Goal: Task Accomplishment & Management: Manage account settings

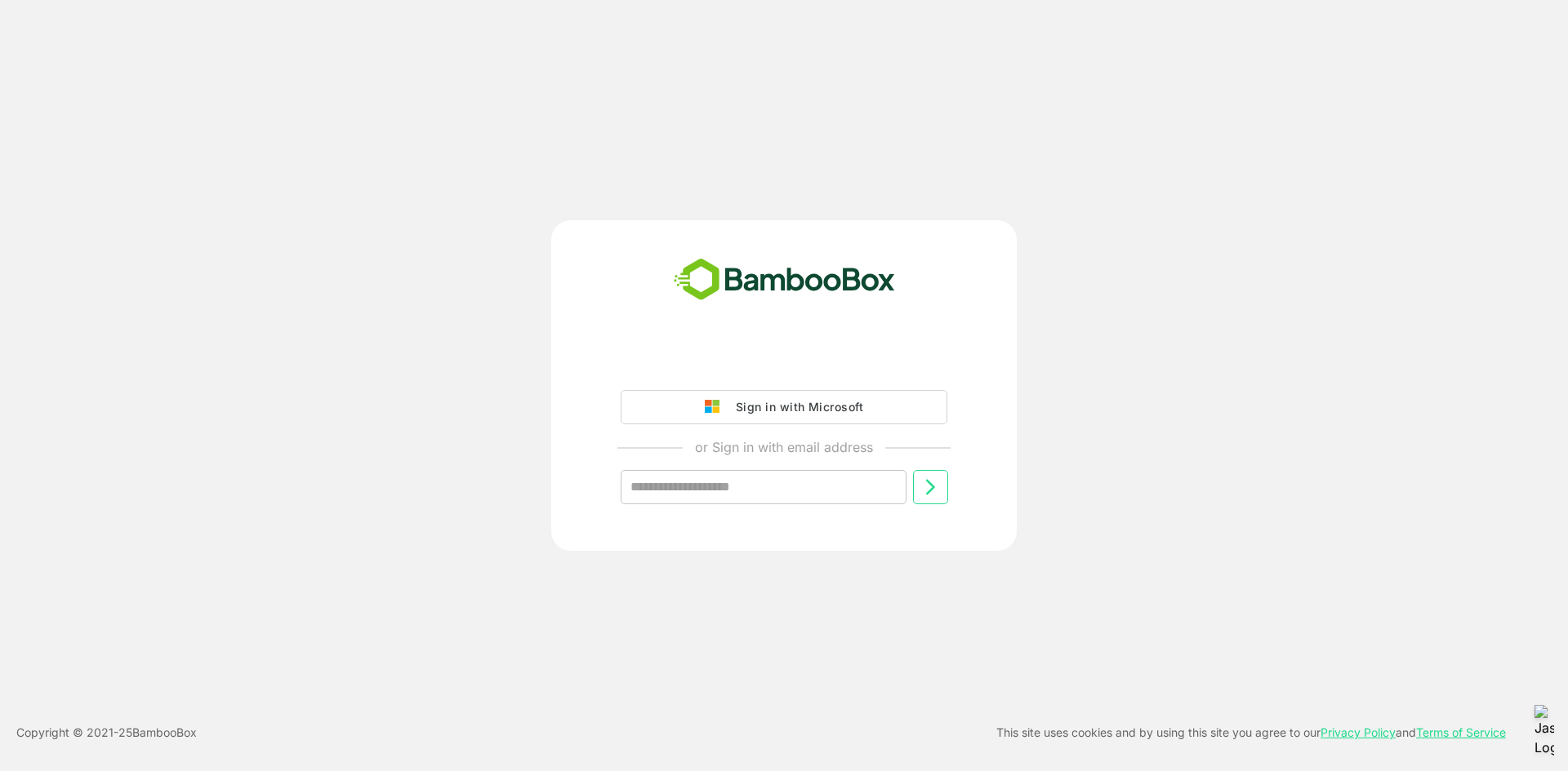
click at [810, 414] on div "Sign in with Microsoft" at bounding box center [795, 407] width 135 height 21
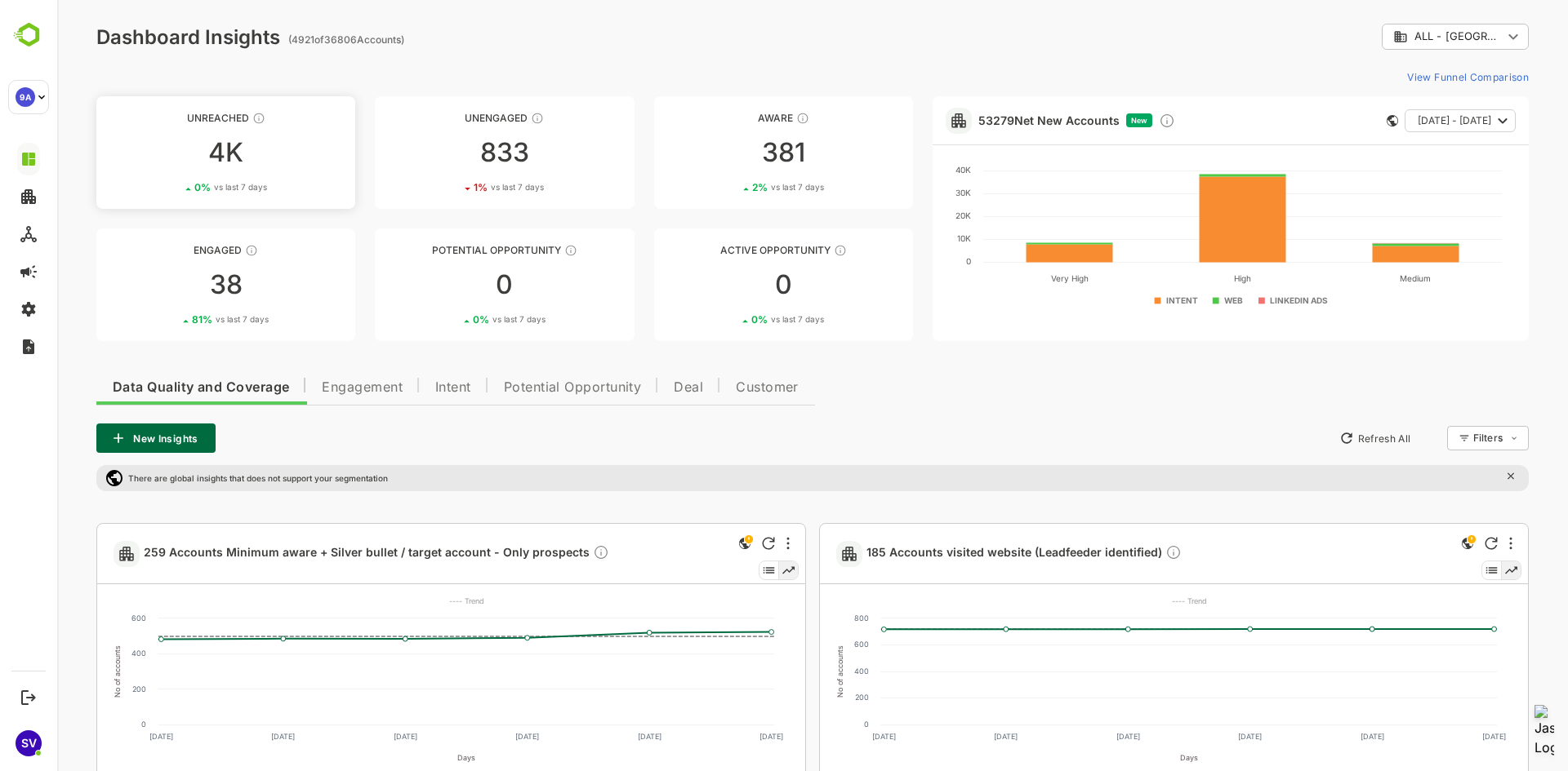
click at [317, 189] on div "0 % vs last 7 days" at bounding box center [226, 187] width 259 height 13
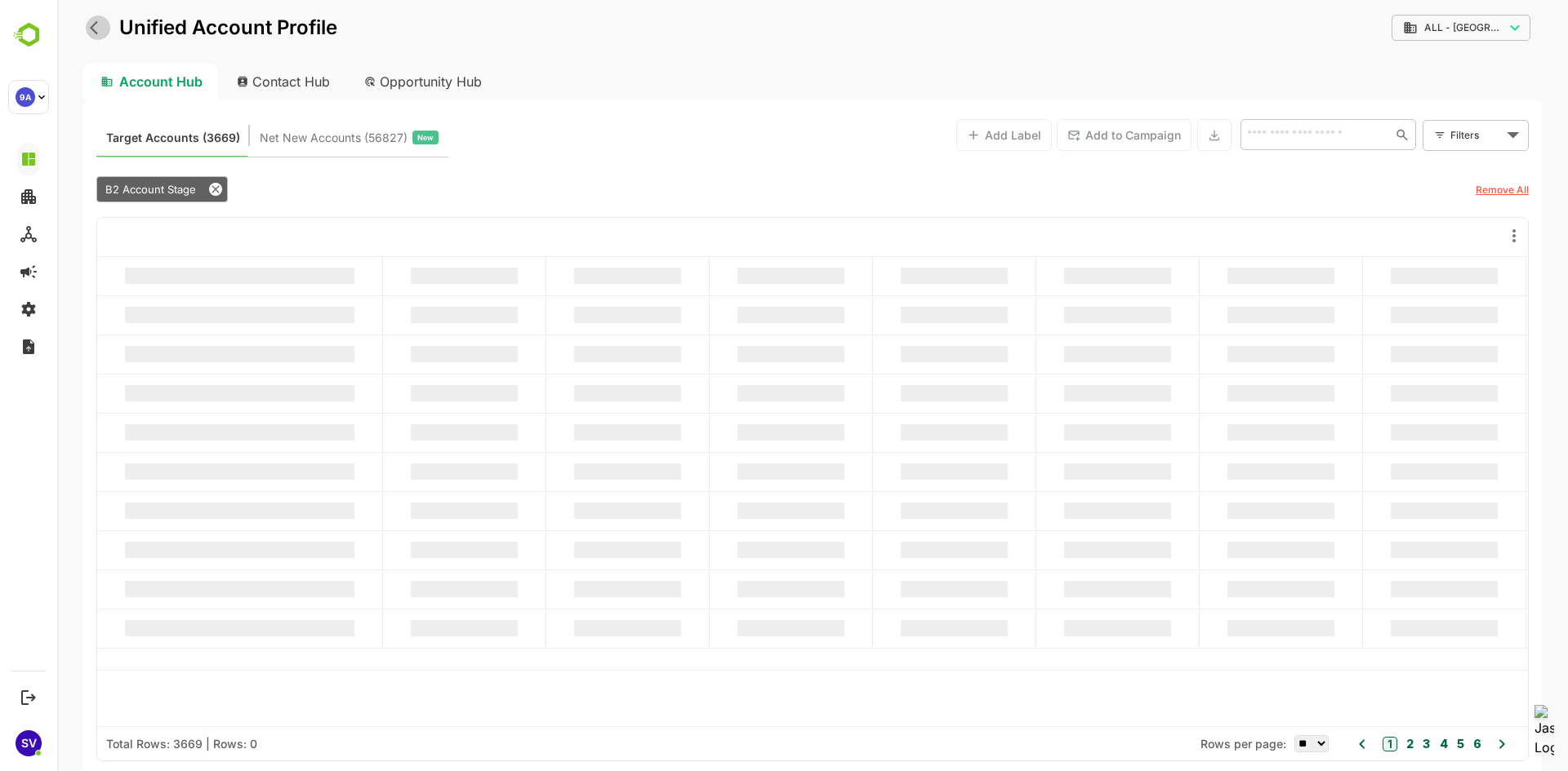
click at [102, 29] on icon "back" at bounding box center [98, 28] width 16 height 16
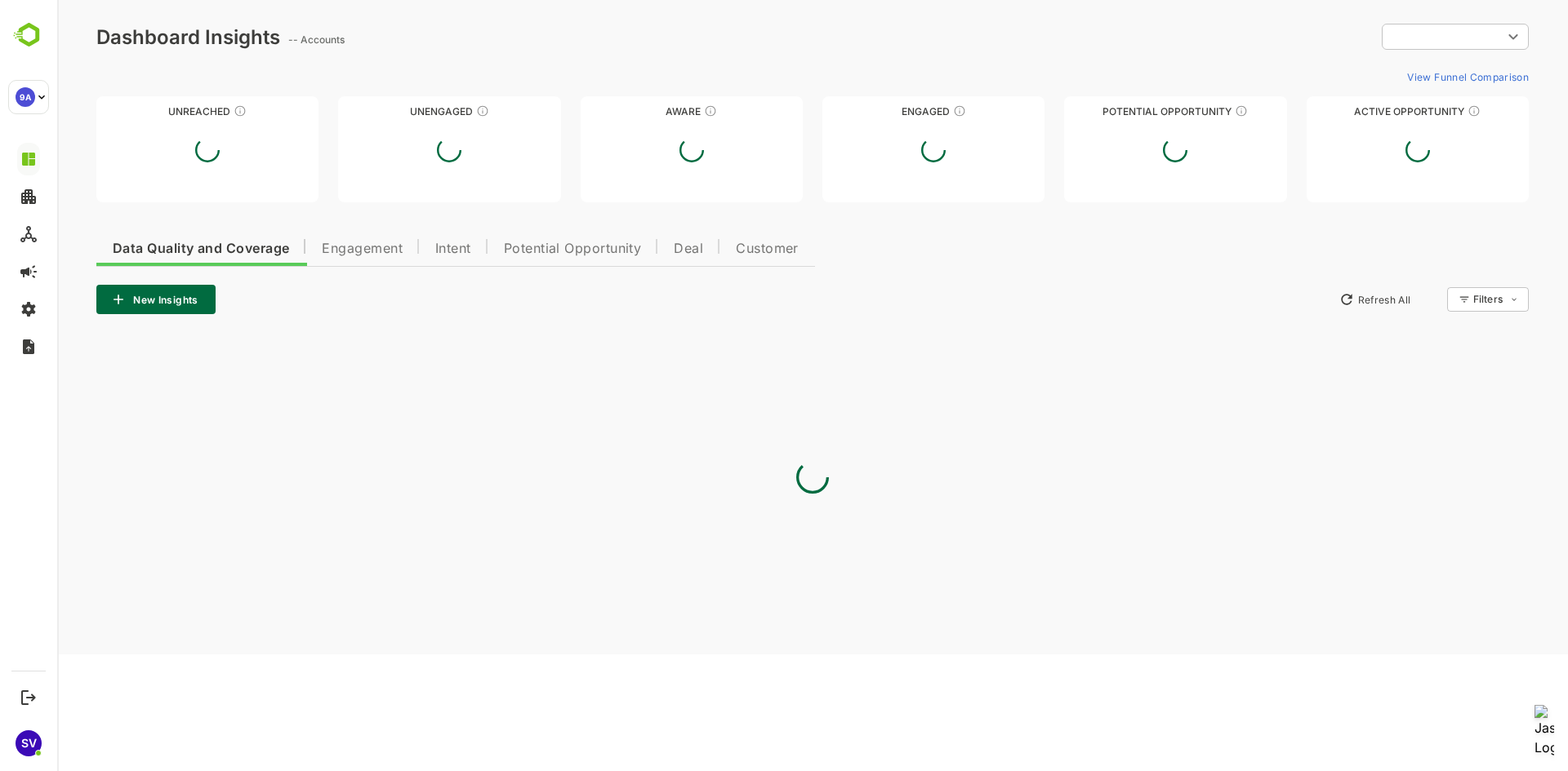
type input "**********"
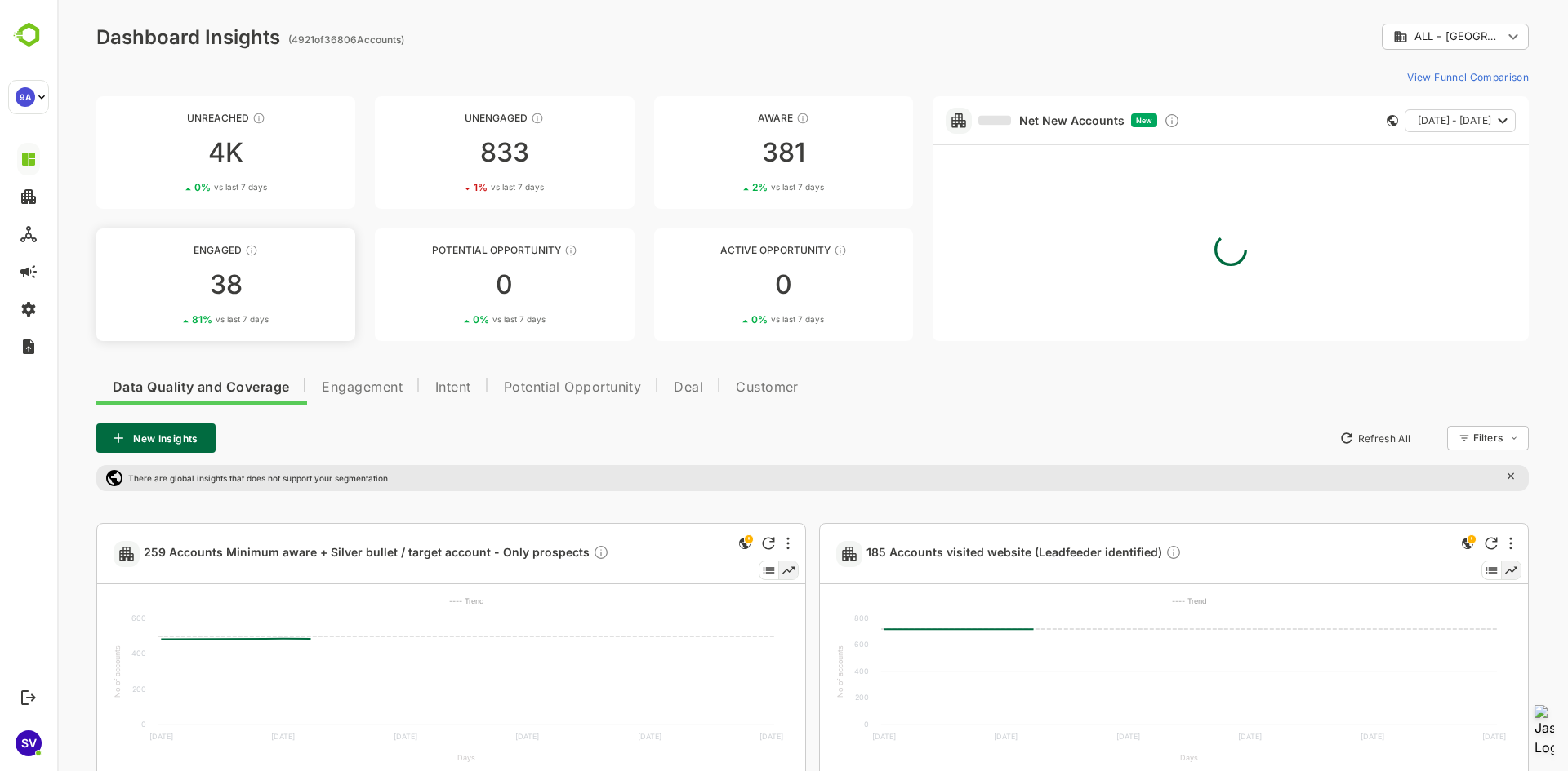
click at [223, 282] on div "38" at bounding box center [226, 284] width 259 height 26
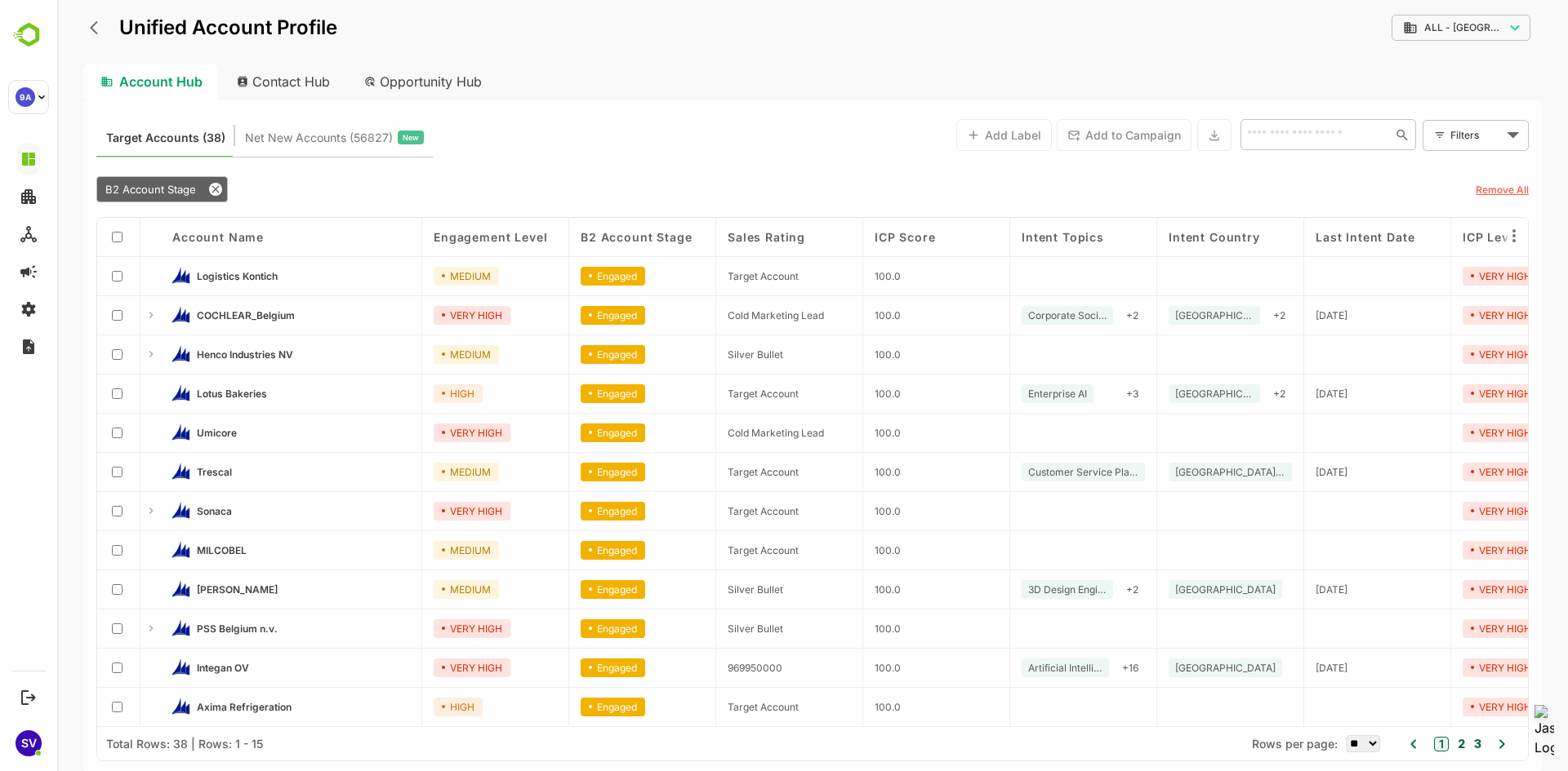
scroll to position [122, 0]
click at [1457, 747] on button "2" at bounding box center [1459, 744] width 12 height 18
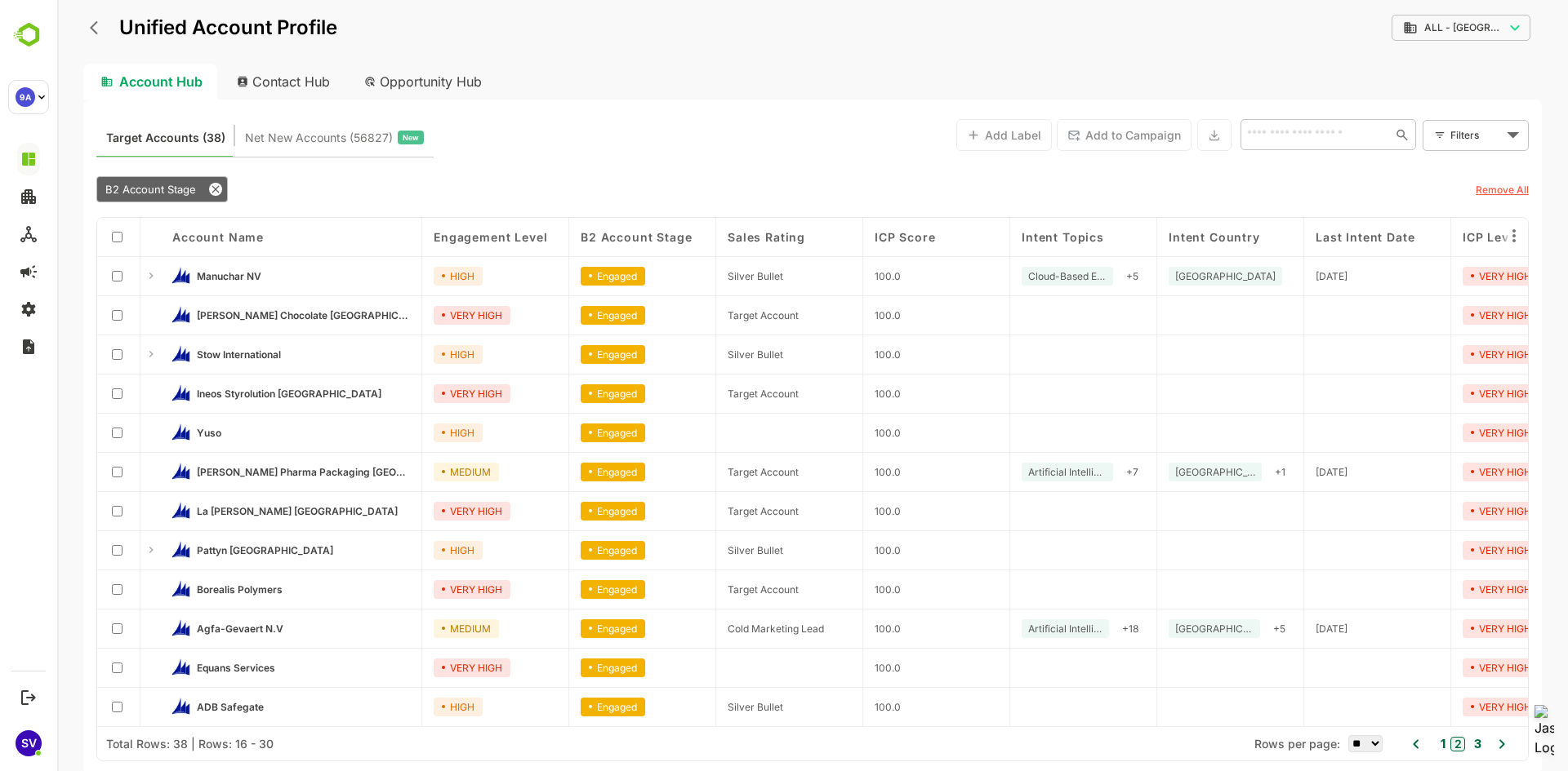
click at [1483, 744] on div "1 2 3" at bounding box center [1459, 744] width 50 height 23
click at [1481, 744] on button "3" at bounding box center [1475, 744] width 12 height 18
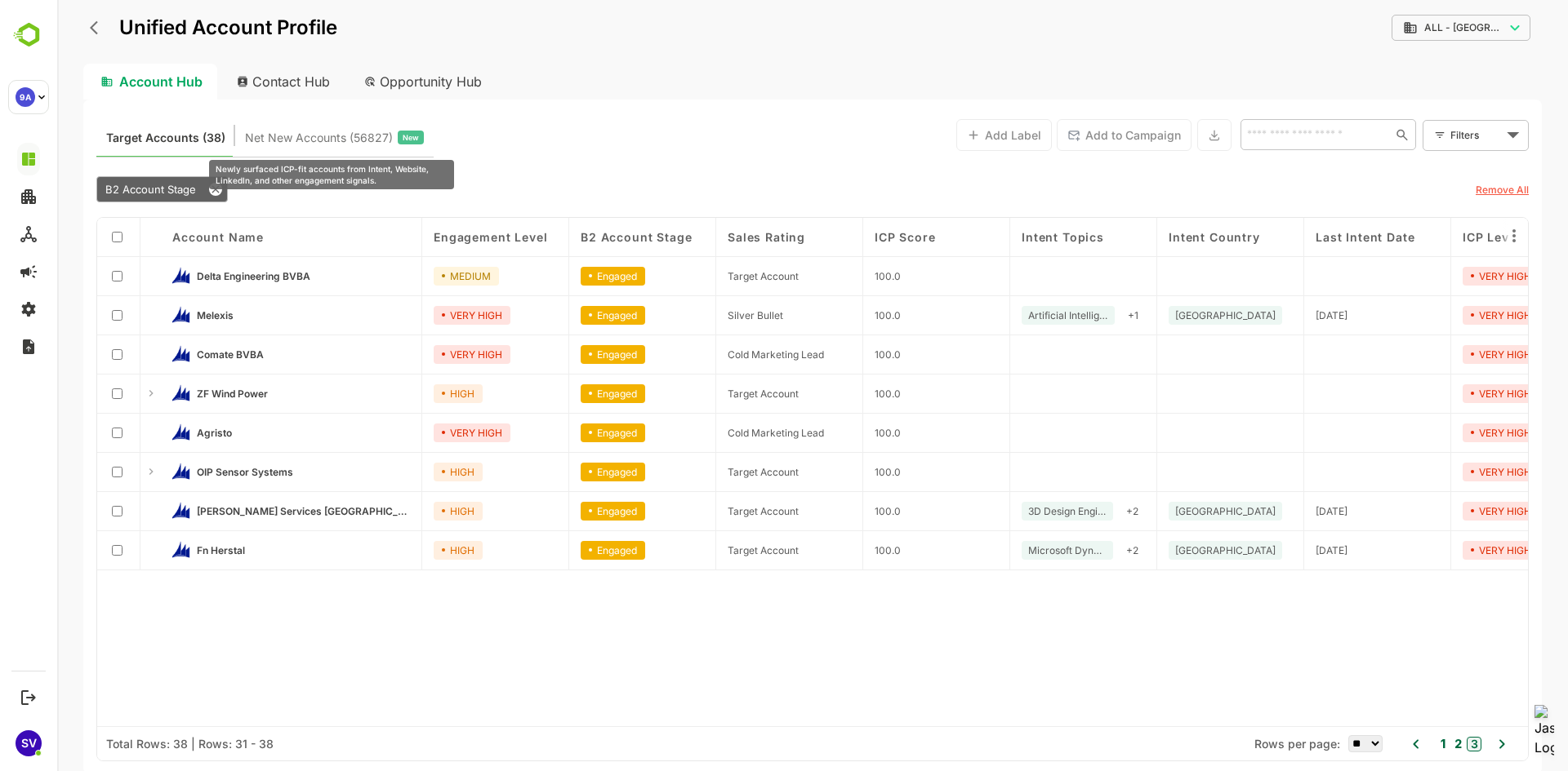
click at [298, 144] on span "Net New Accounts ( 56827 )" at bounding box center [318, 138] width 148 height 21
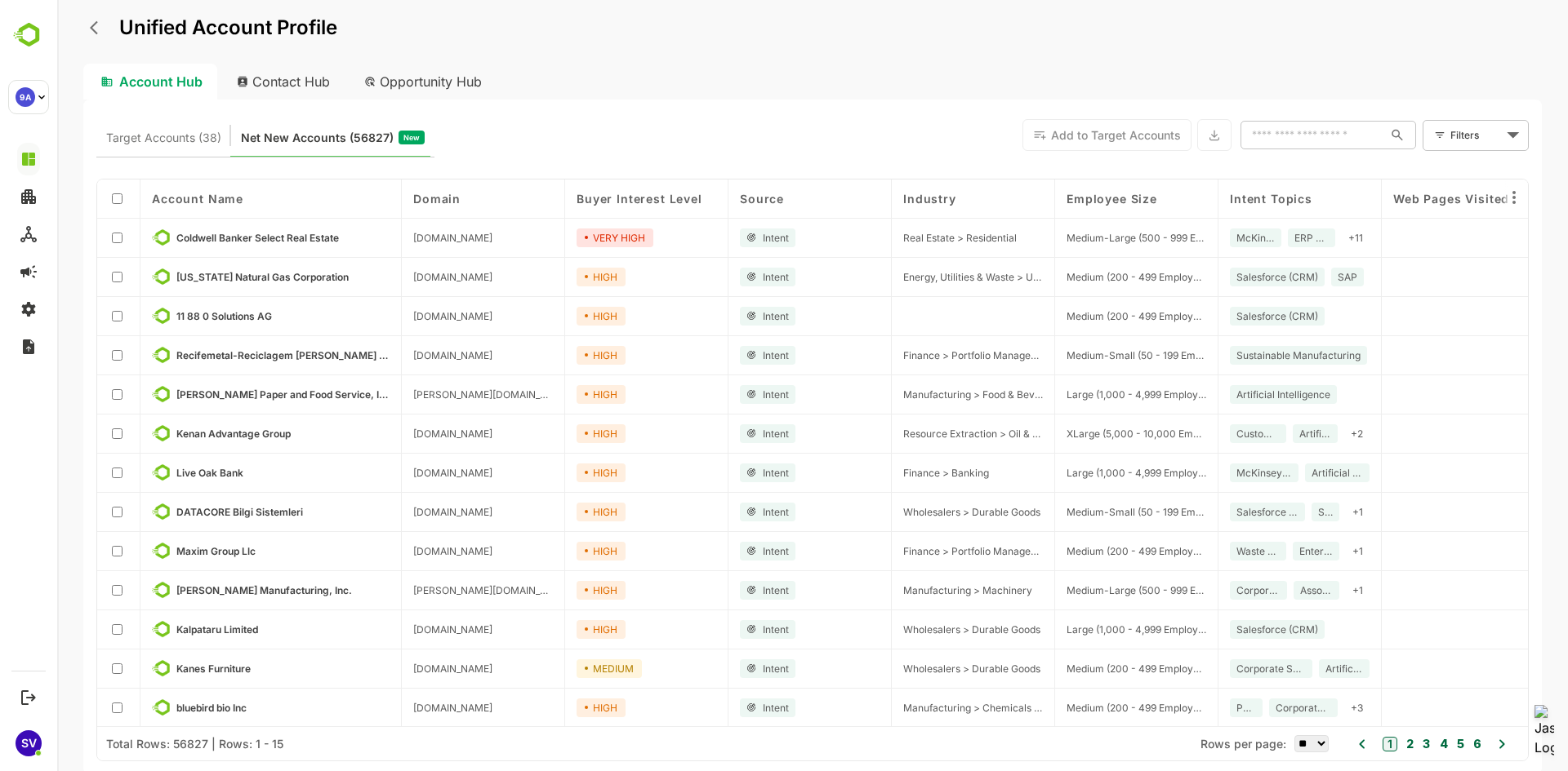
click at [1286, 129] on input "text" at bounding box center [1311, 135] width 142 height 30
type input "****"
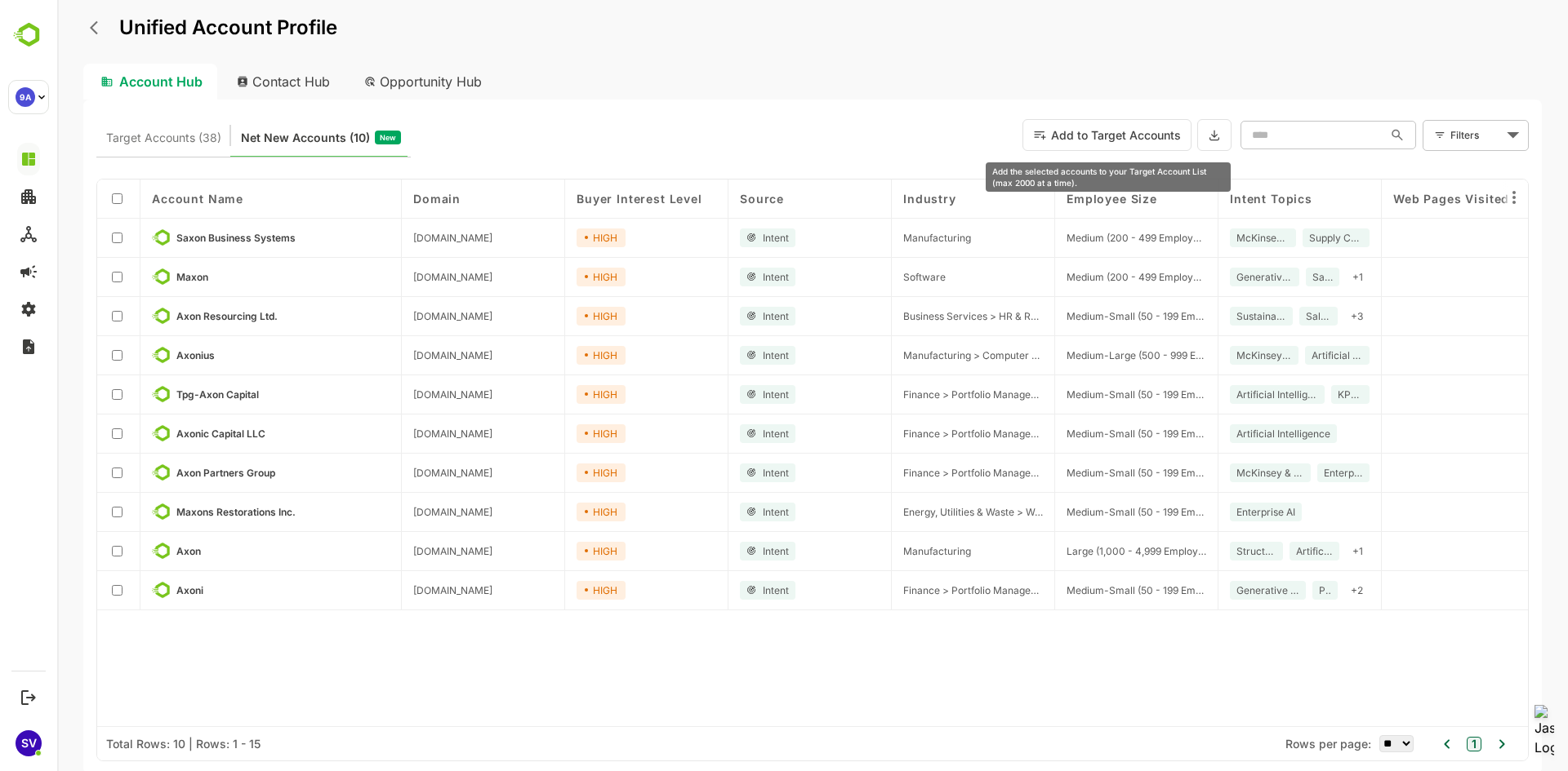
click at [1054, 129] on button "Add to Target Accounts" at bounding box center [1107, 135] width 169 height 32
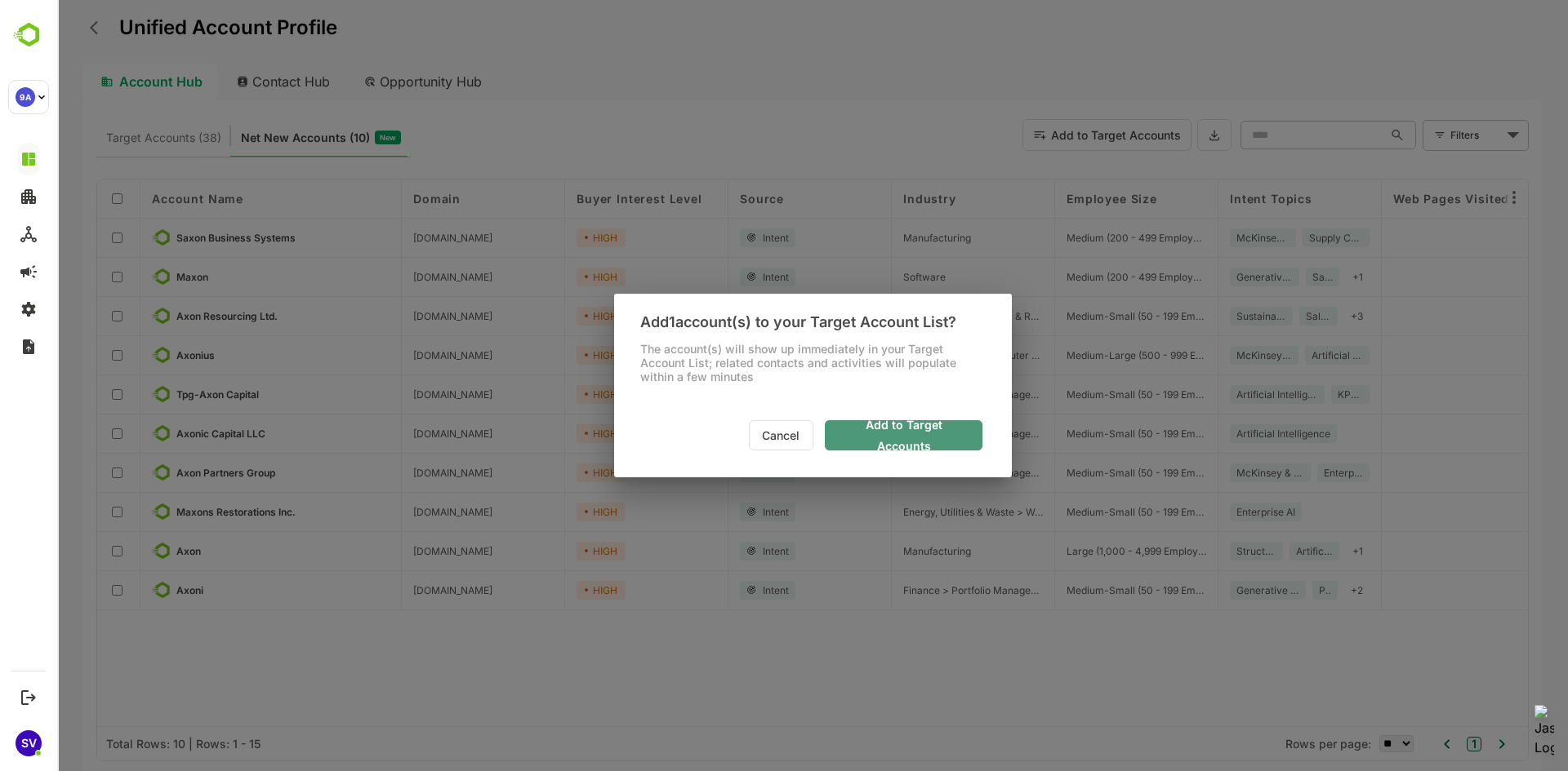
click at [882, 437] on span "Add to Target Accounts" at bounding box center [903, 435] width 132 height 42
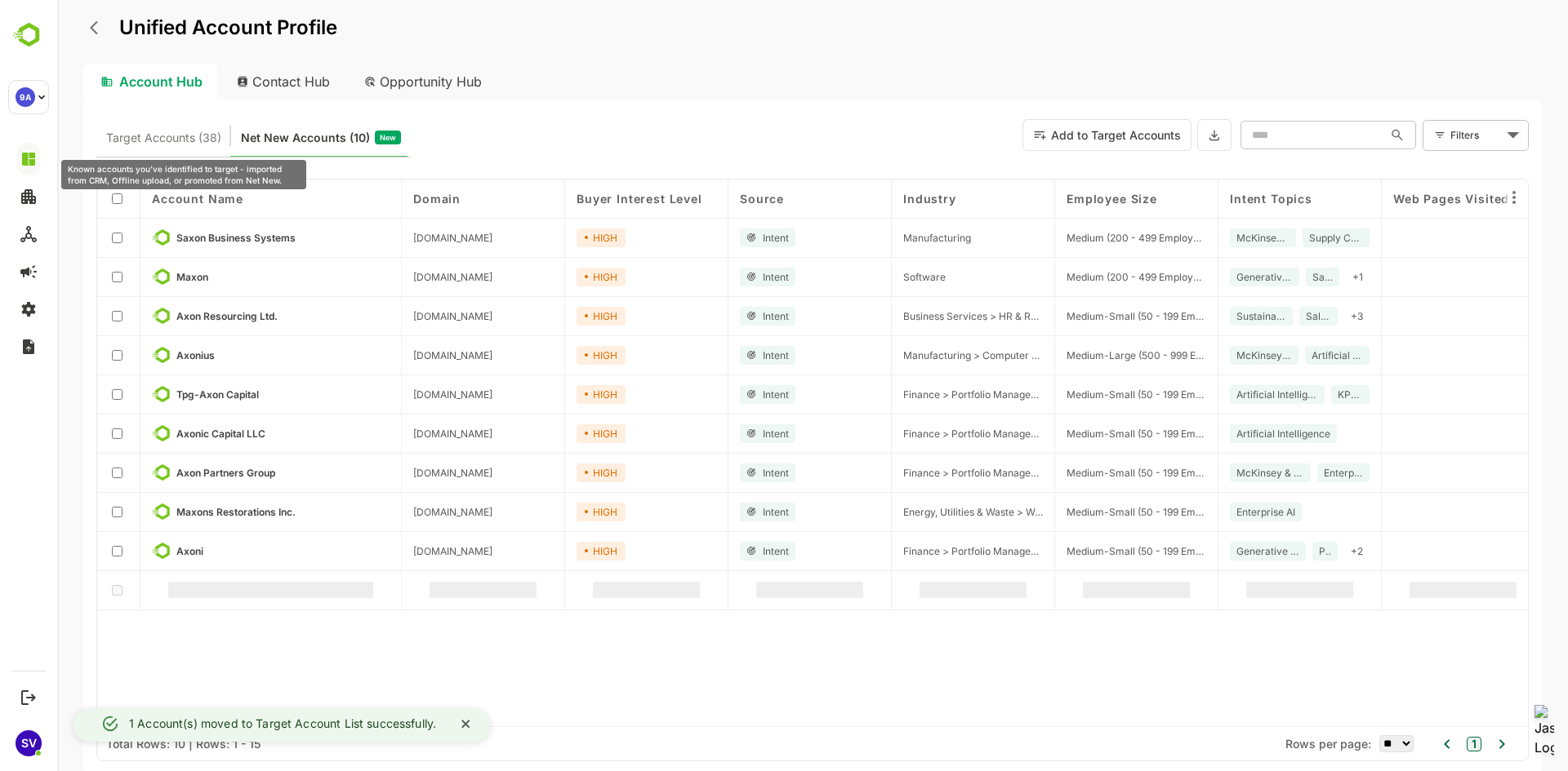
click at [146, 138] on span "Target Accounts (38)" at bounding box center [163, 138] width 115 height 21
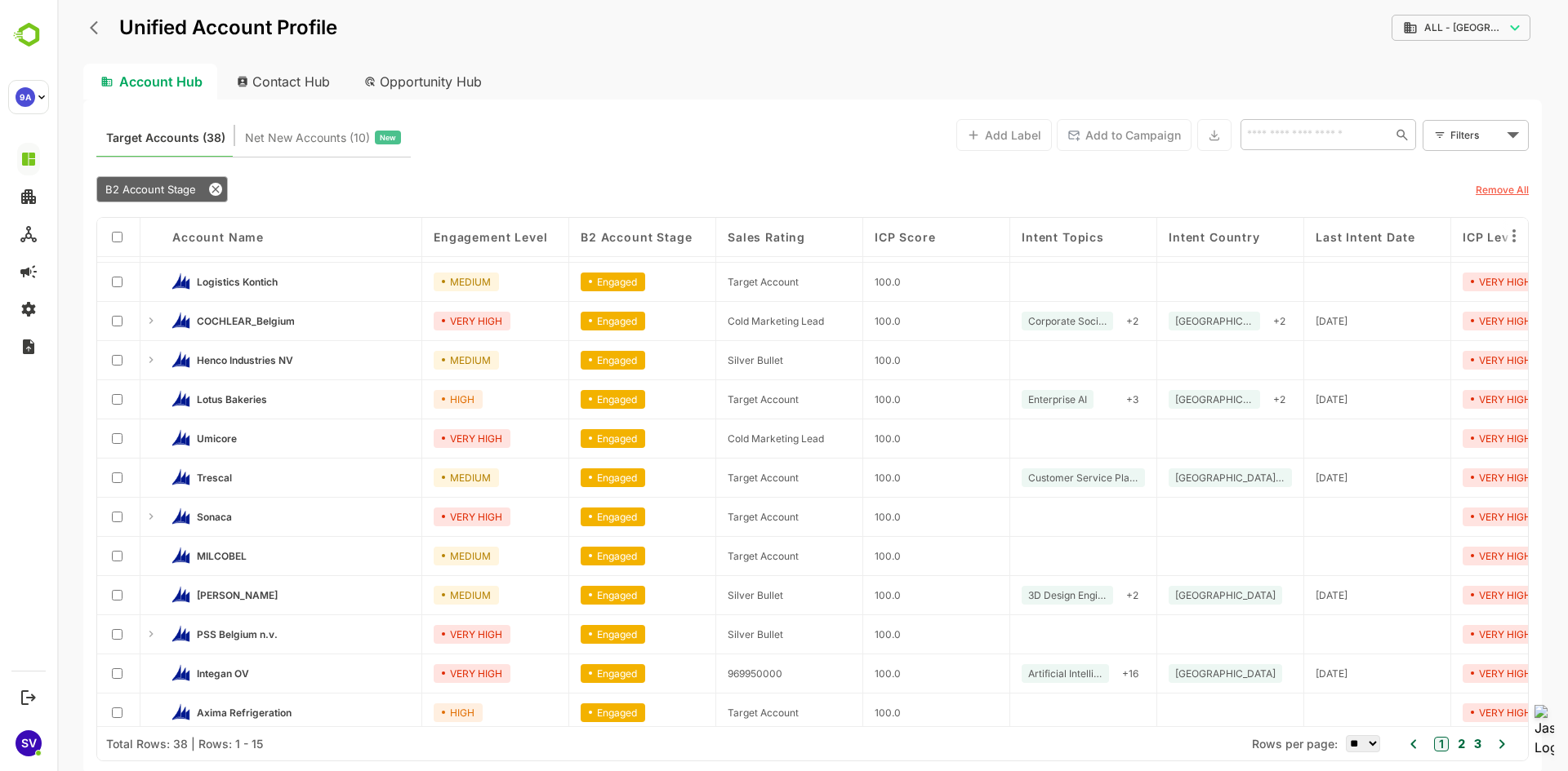
scroll to position [122, 0]
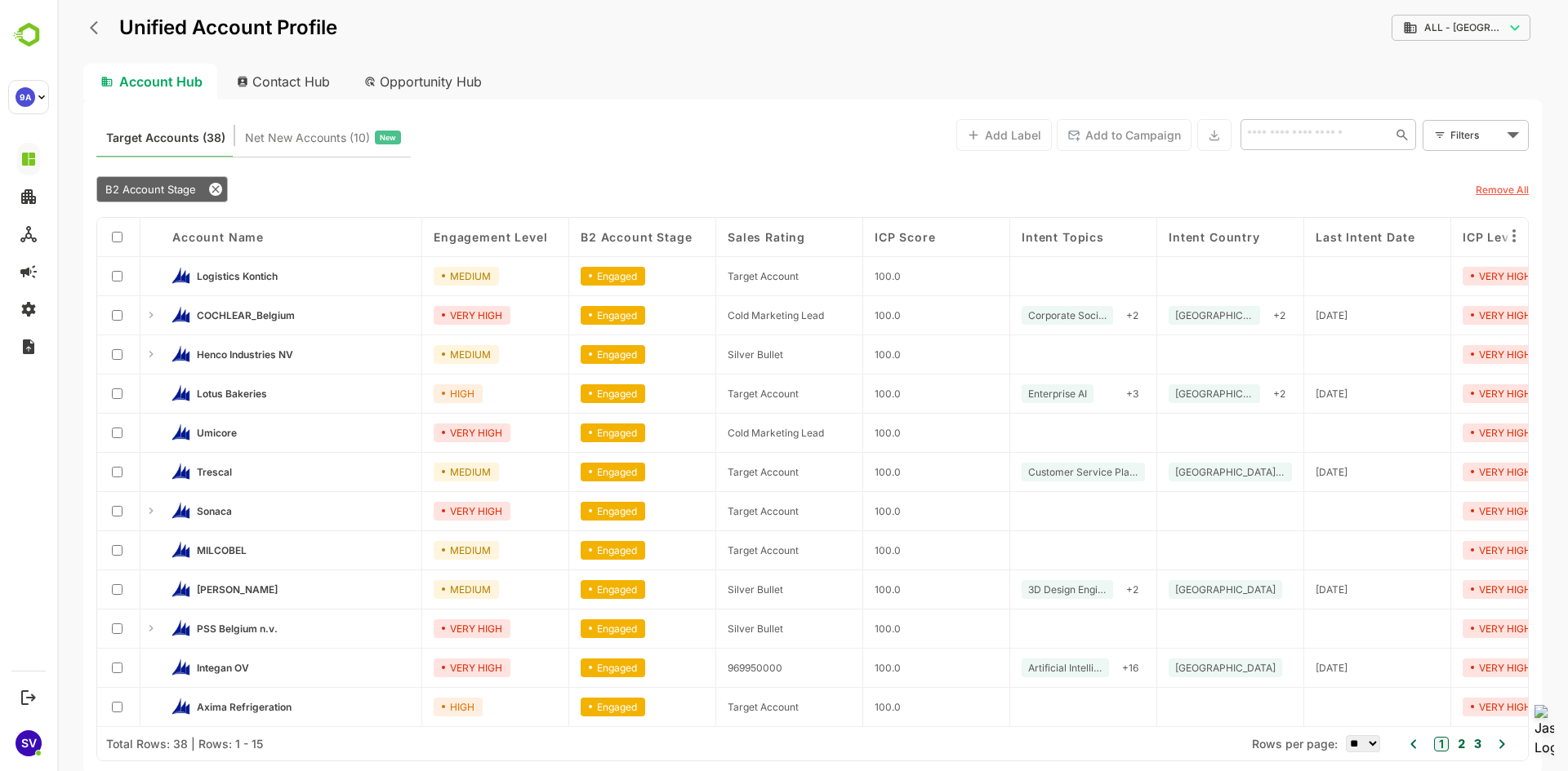
click at [1307, 137] on input "text" at bounding box center [1314, 134] width 146 height 20
type input "****"
click at [93, 25] on icon "back" at bounding box center [93, 28] width 8 height 13
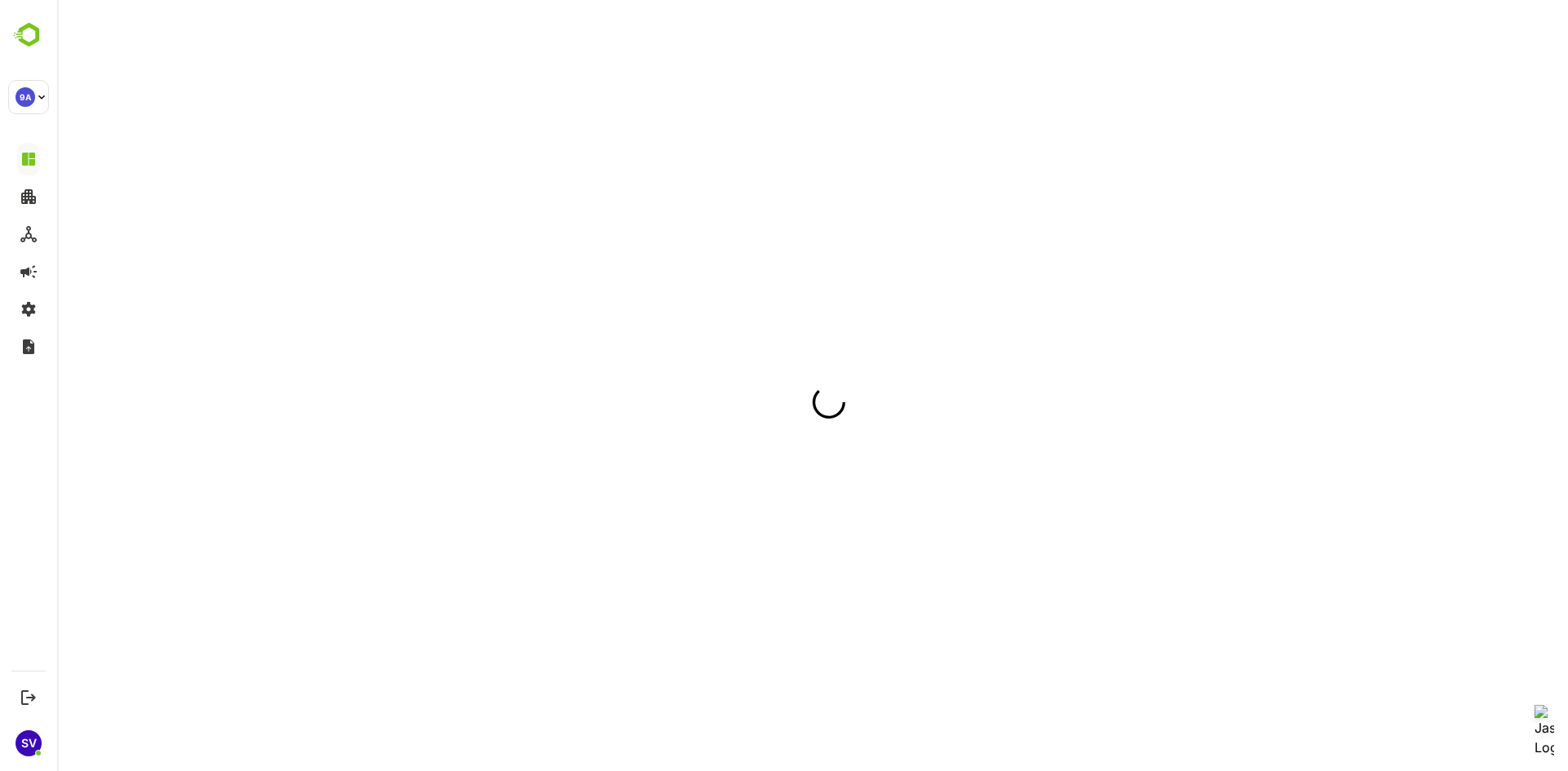
scroll to position [0, 0]
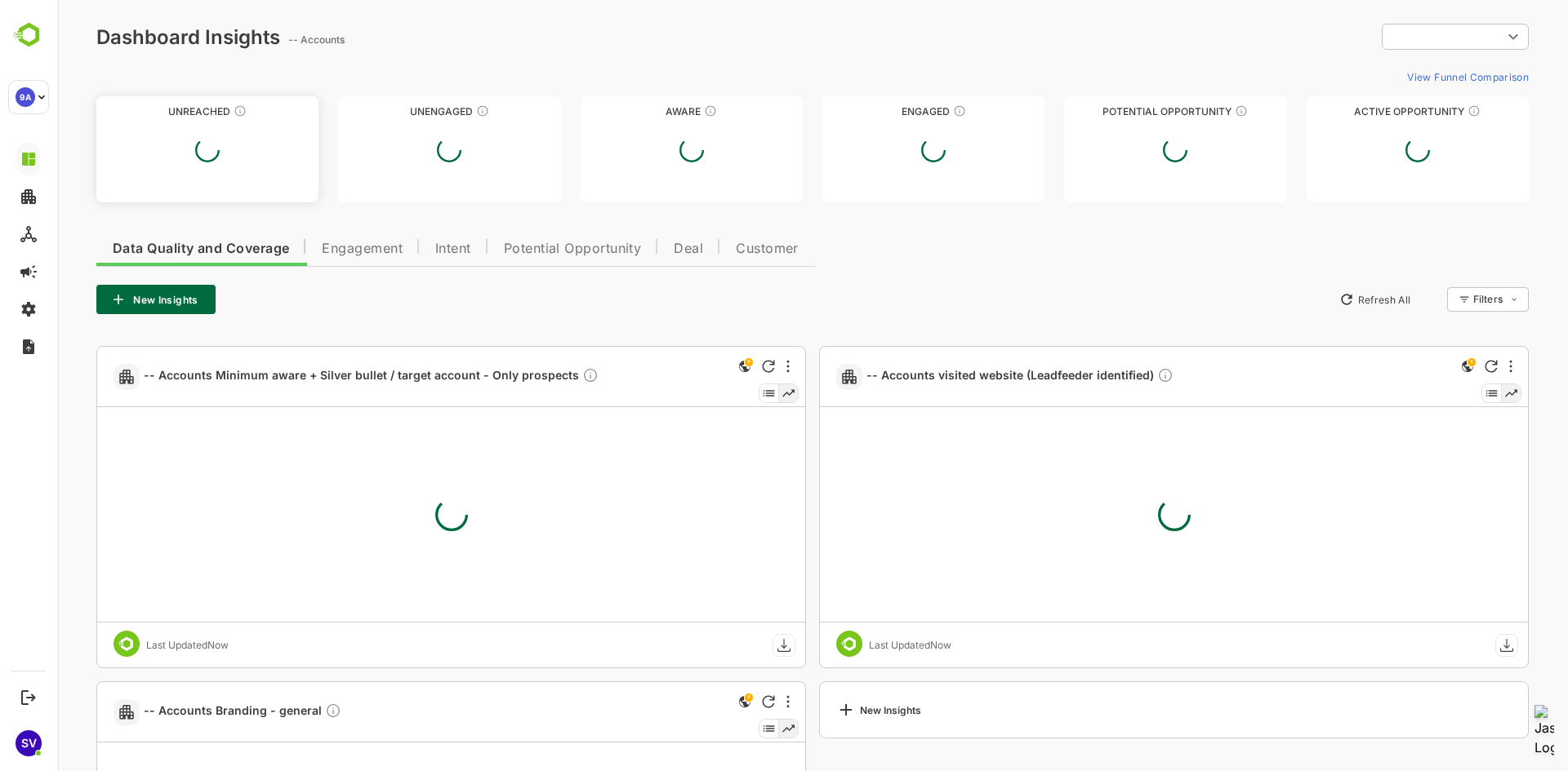
type input "**********"
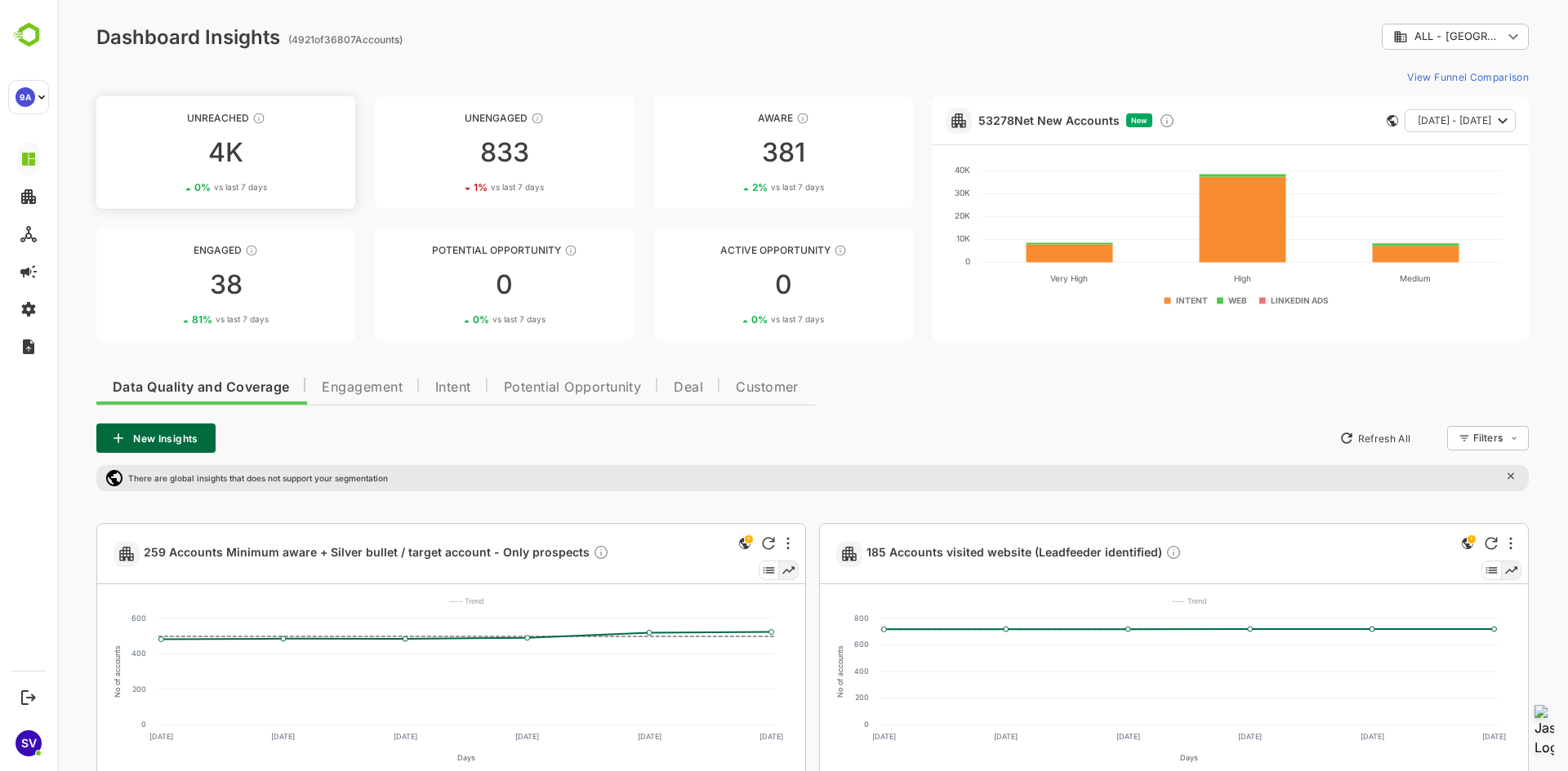
click at [286, 148] on div "4K" at bounding box center [226, 152] width 259 height 26
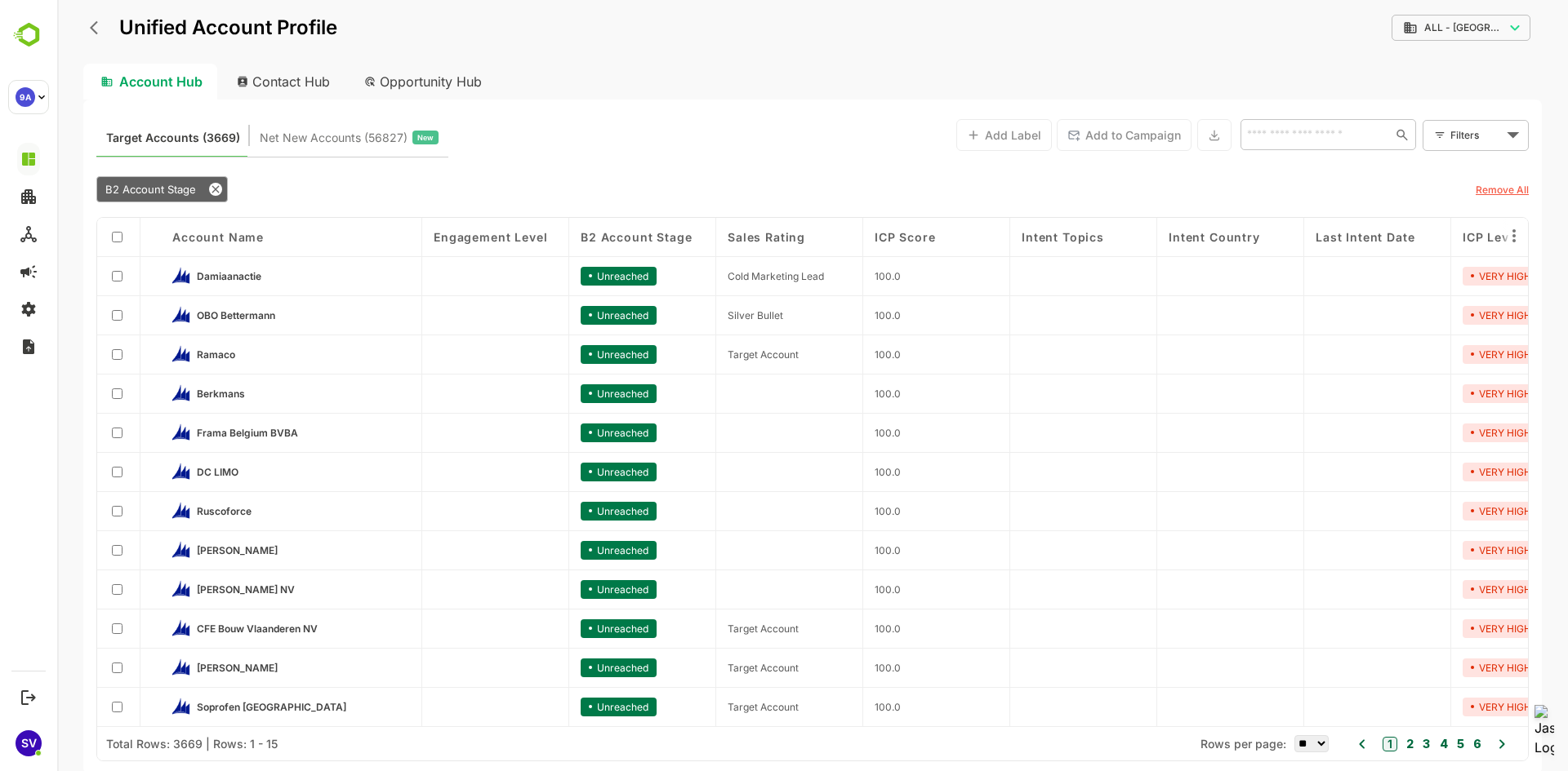
click at [1339, 134] on input "text" at bounding box center [1314, 134] width 146 height 20
type input "****"
click at [1339, 134] on input "text" at bounding box center [1313, 134] width 142 height 20
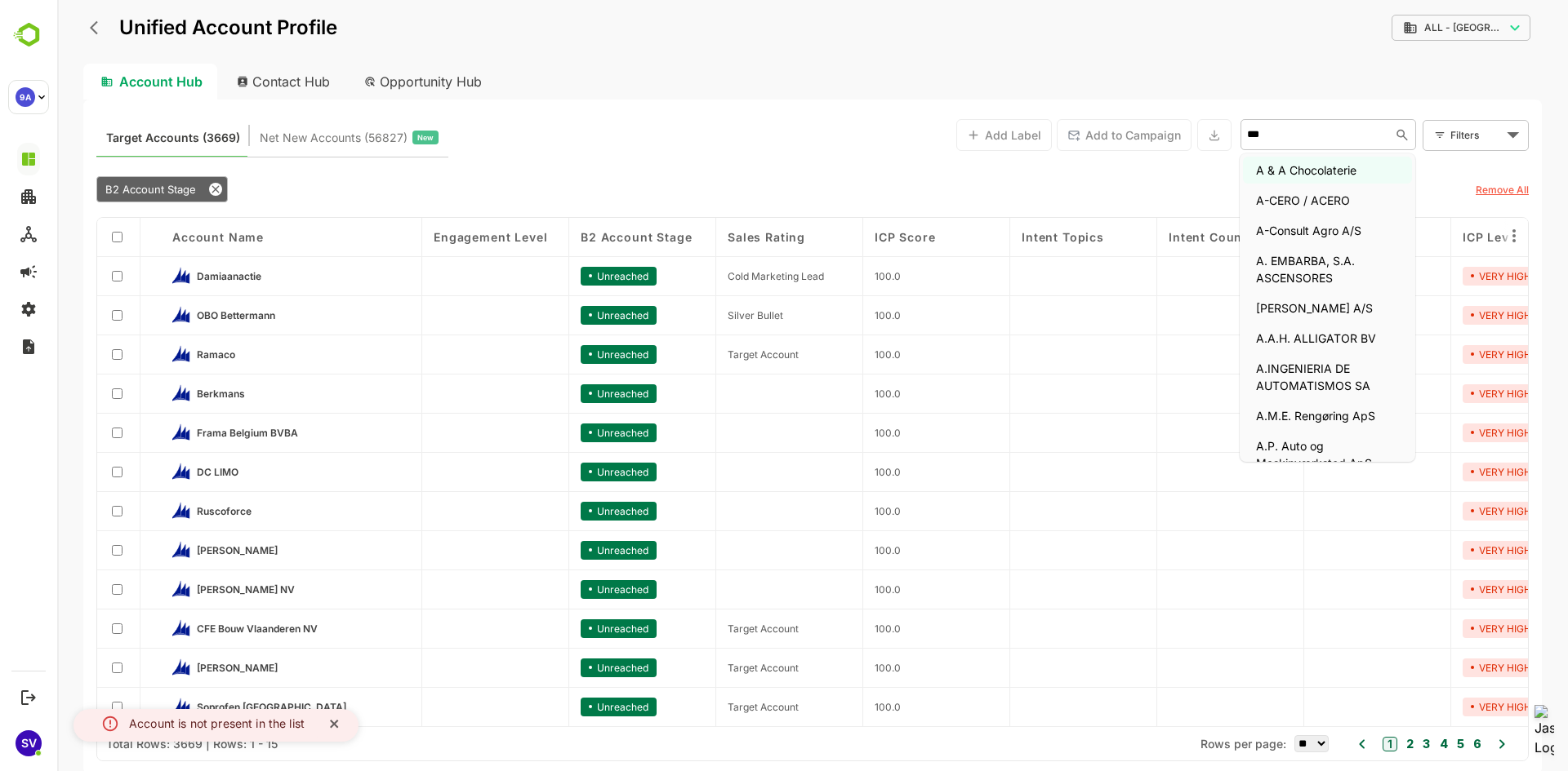
type input "****"
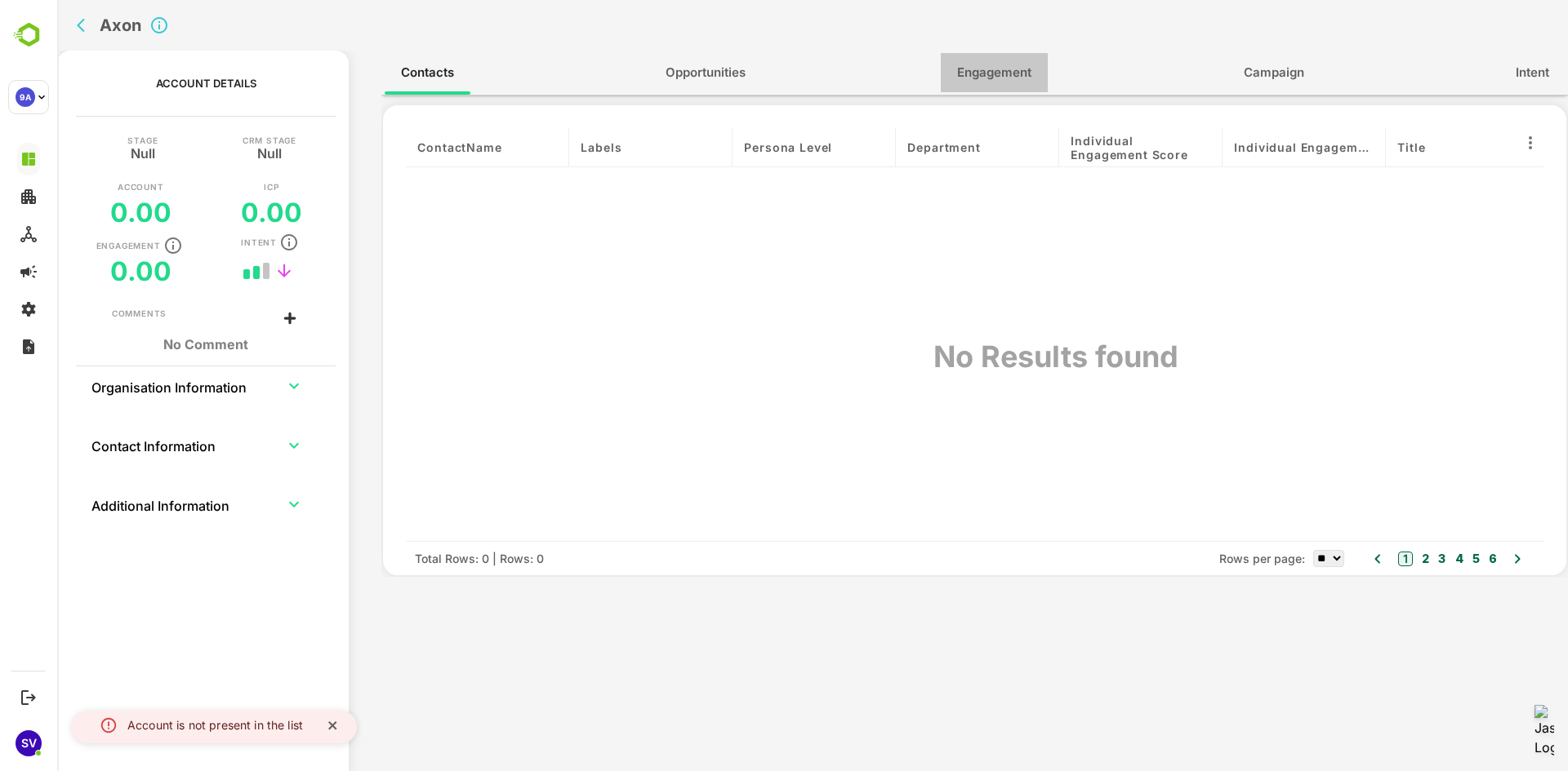
click at [1018, 70] on span "Engagement" at bounding box center [994, 73] width 74 height 21
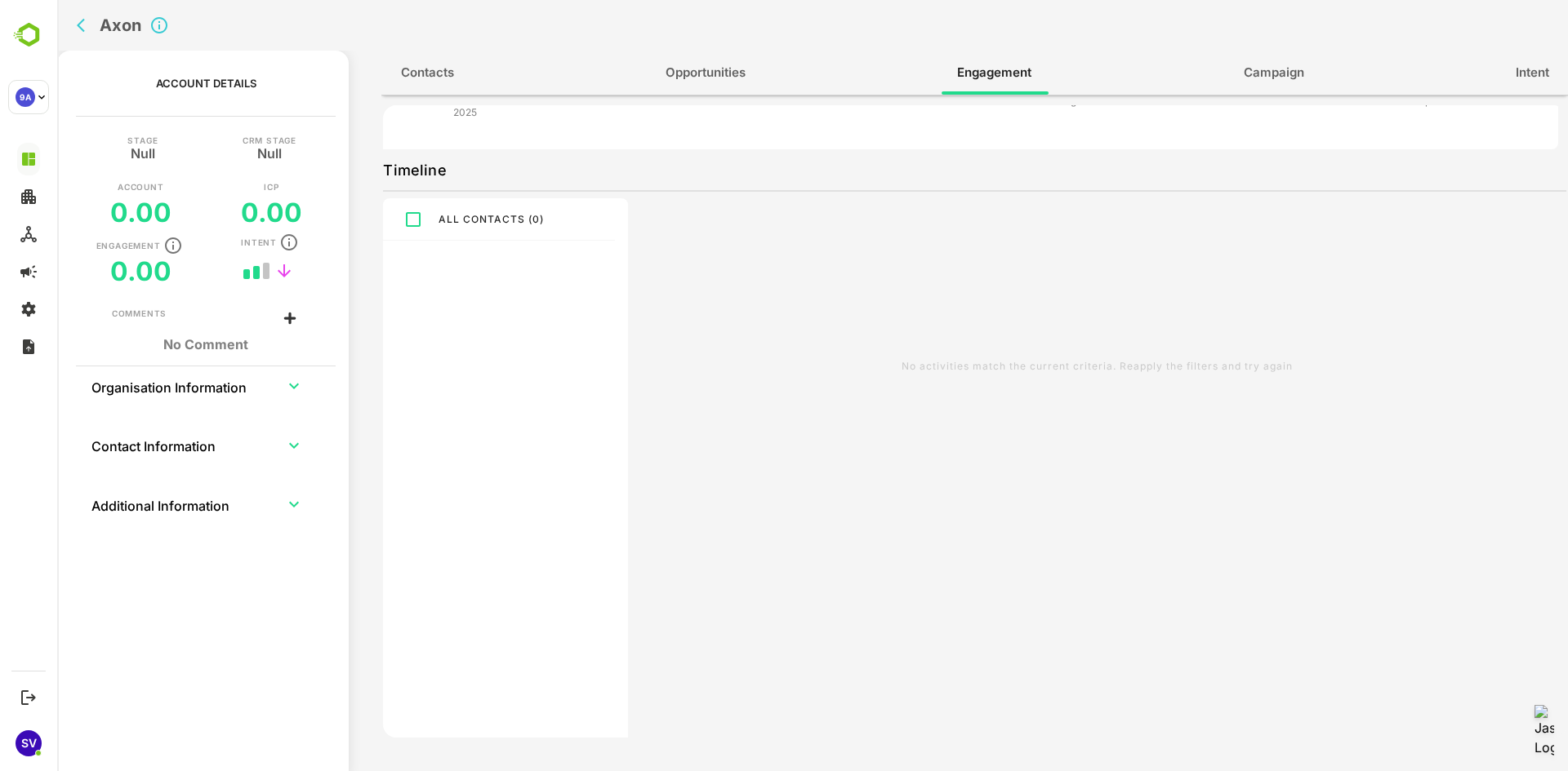
scroll to position [244, 0]
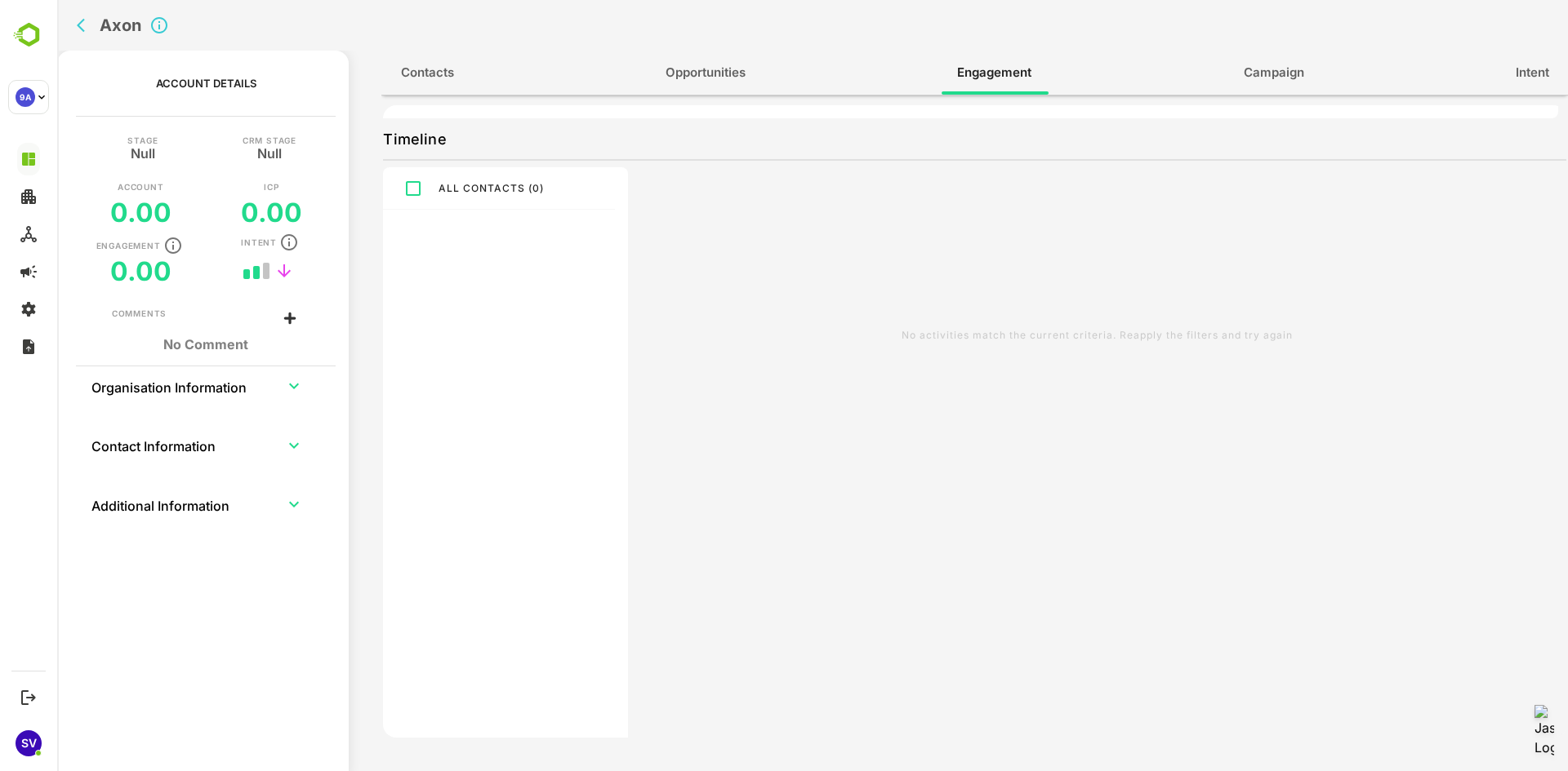
click at [87, 23] on icon "back" at bounding box center [85, 25] width 16 height 16
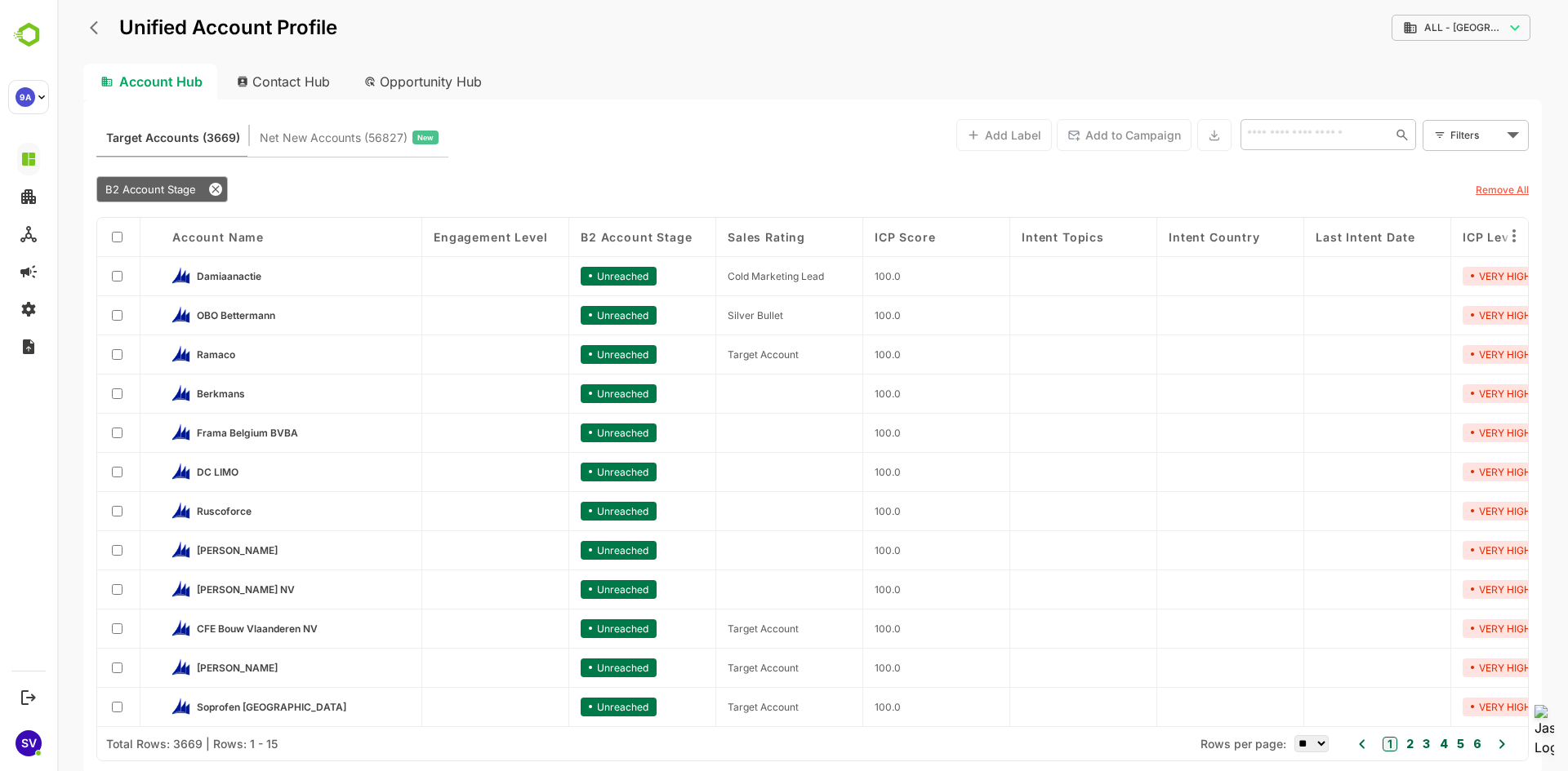
click at [189, 73] on div "Account Hub" at bounding box center [150, 81] width 134 height 36
click at [108, 19] on div "Unified Account Profile" at bounding box center [210, 28] width 254 height 30
click at [85, 30] on div "Unified Account Profile" at bounding box center [210, 28] width 254 height 30
click at [93, 26] on icon "back" at bounding box center [93, 28] width 8 height 13
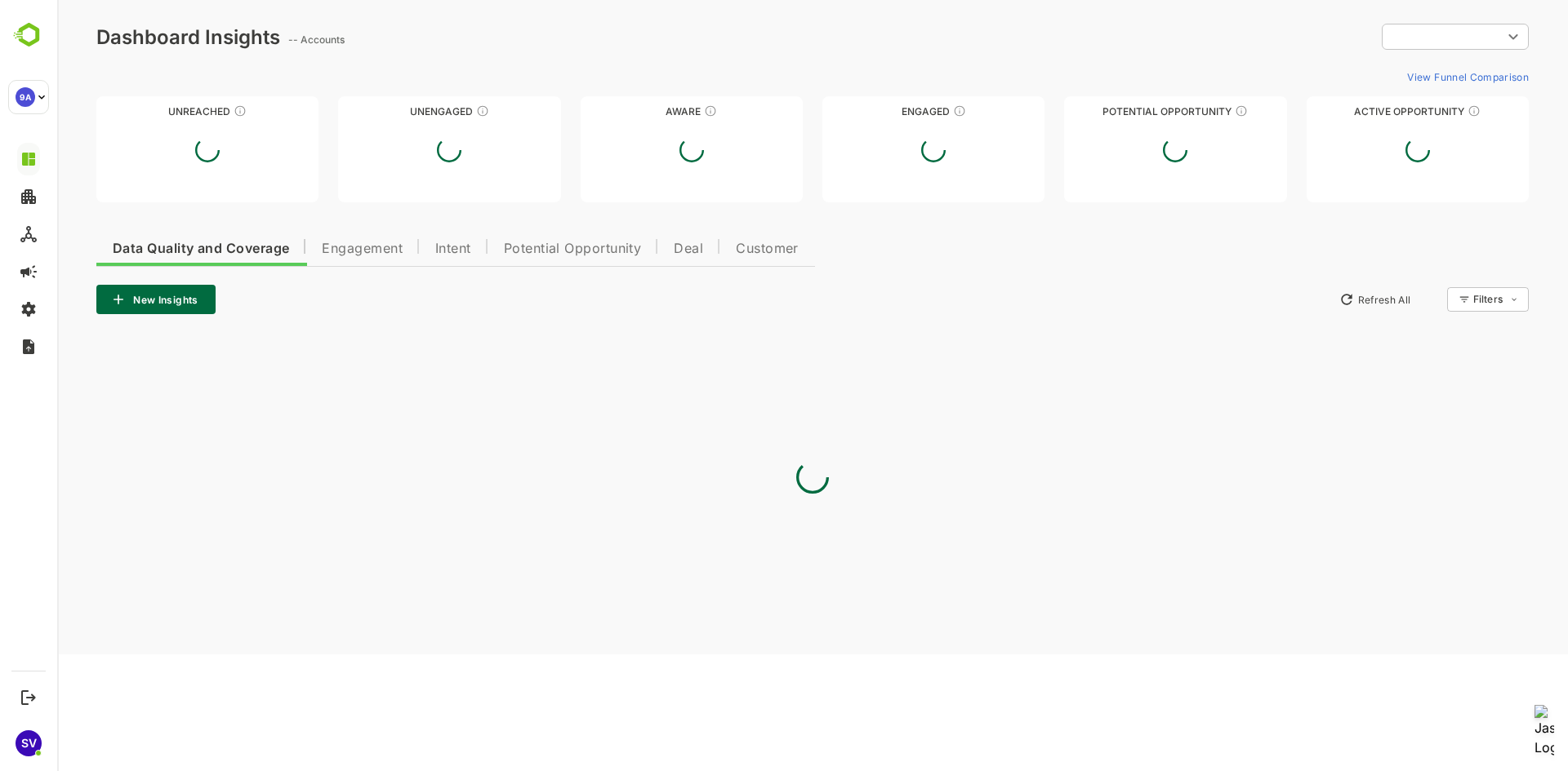
scroll to position [0, 0]
type input "**********"
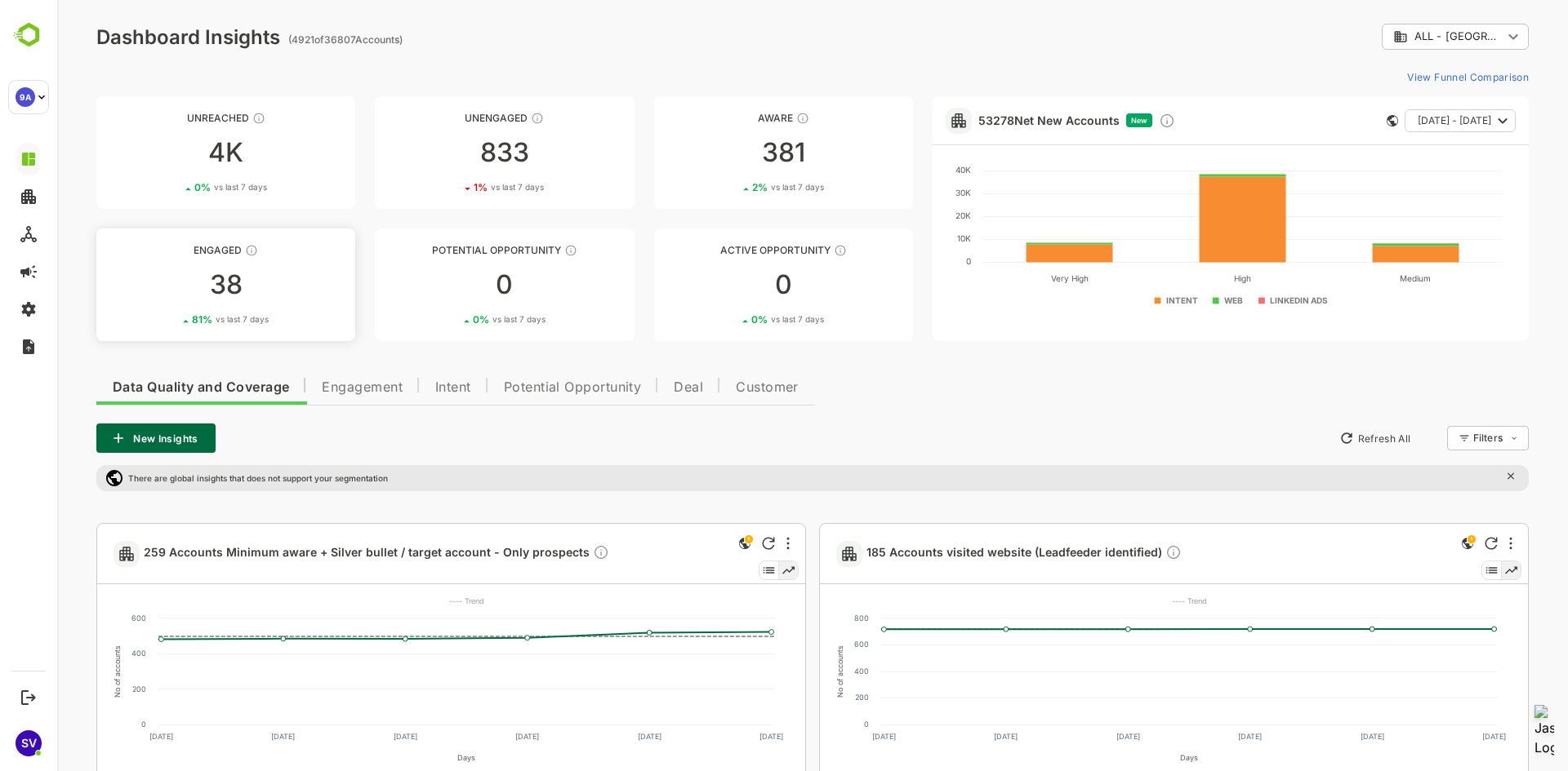
click at [292, 295] on div "38" at bounding box center [226, 284] width 259 height 26
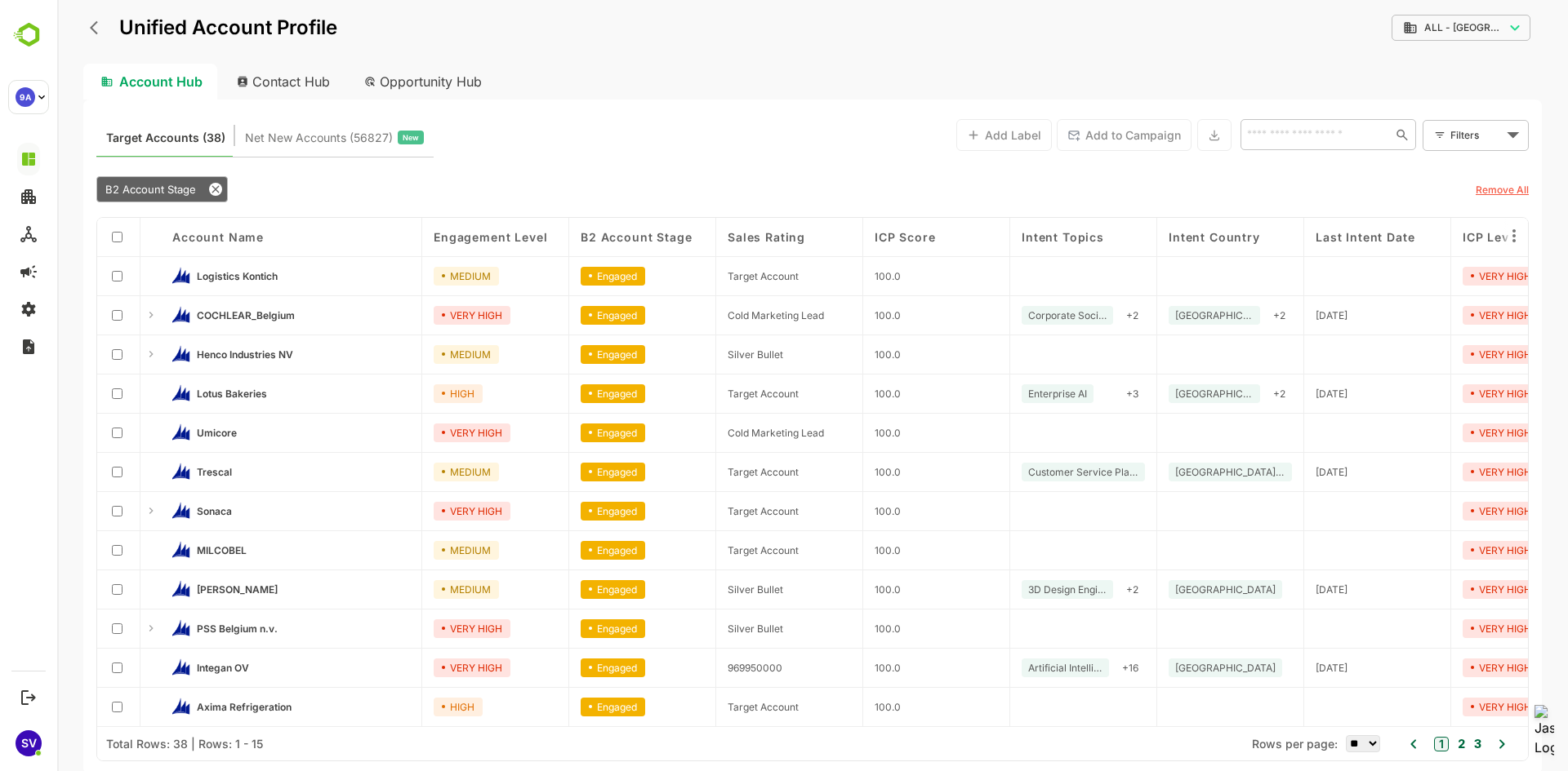
scroll to position [122, 0]
click at [1461, 745] on button "2" at bounding box center [1459, 744] width 12 height 18
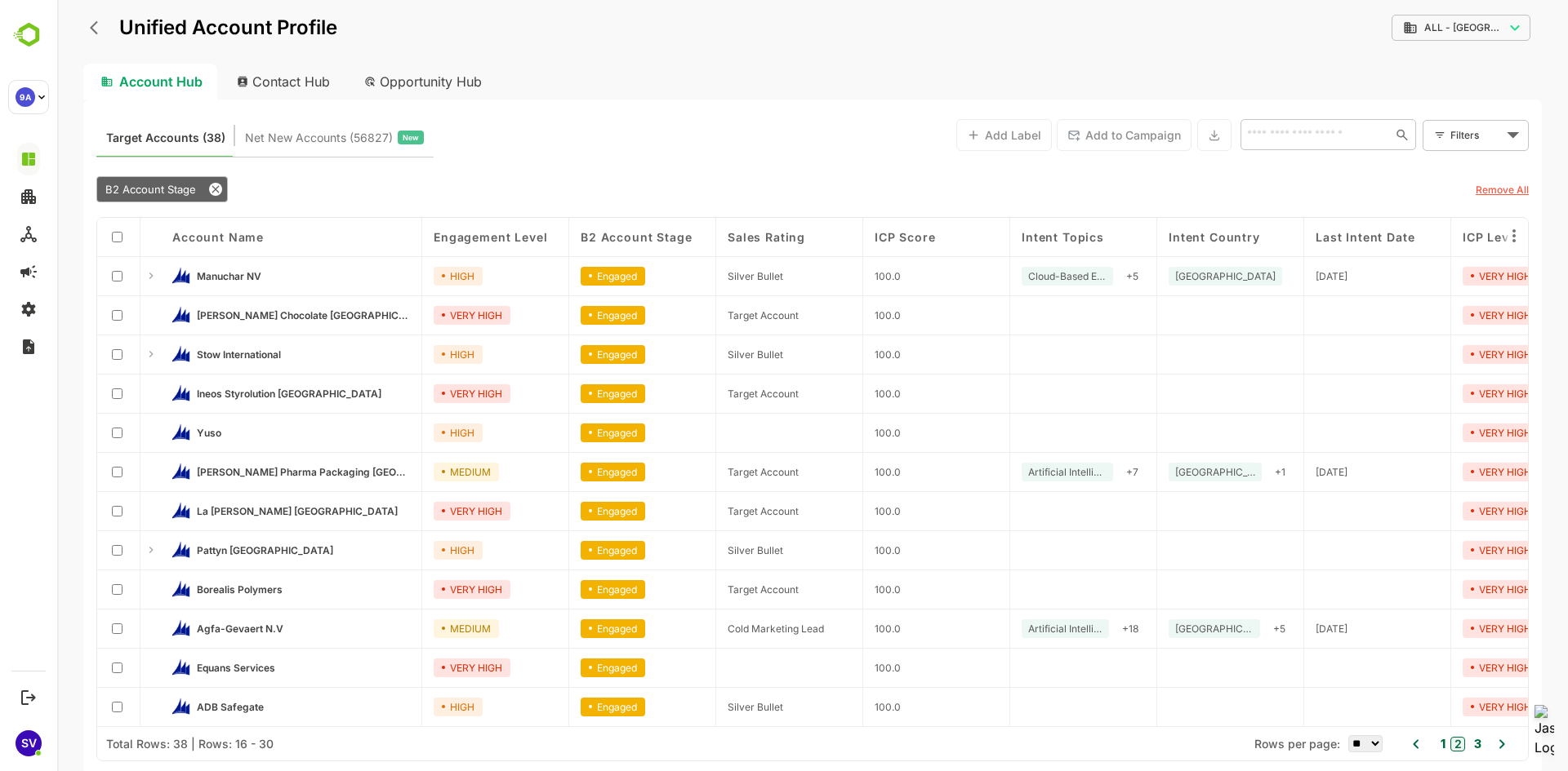
click at [1480, 741] on button "3" at bounding box center [1475, 744] width 12 height 18
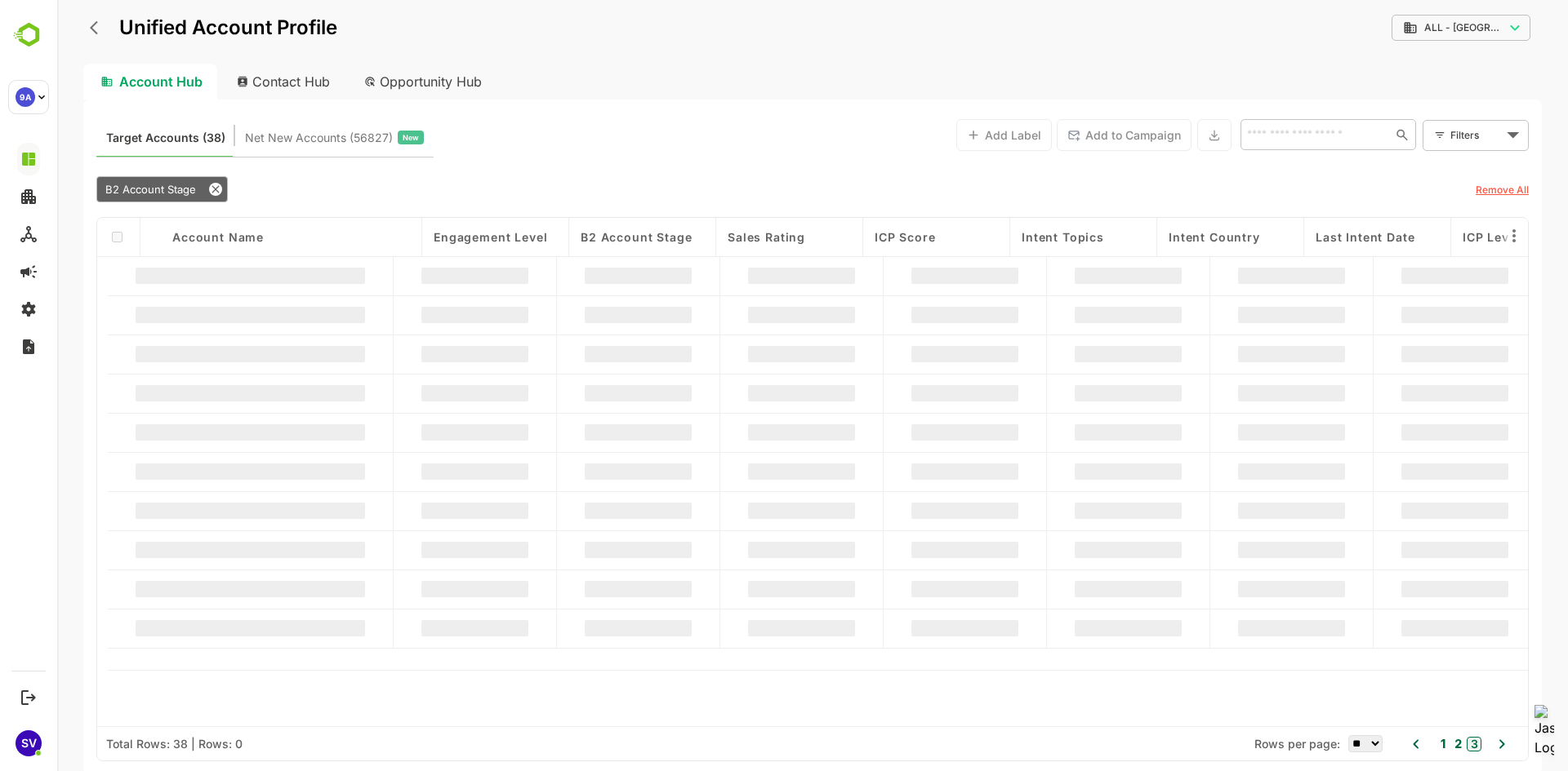
scroll to position [0, 0]
